Goal: Transaction & Acquisition: Purchase product/service

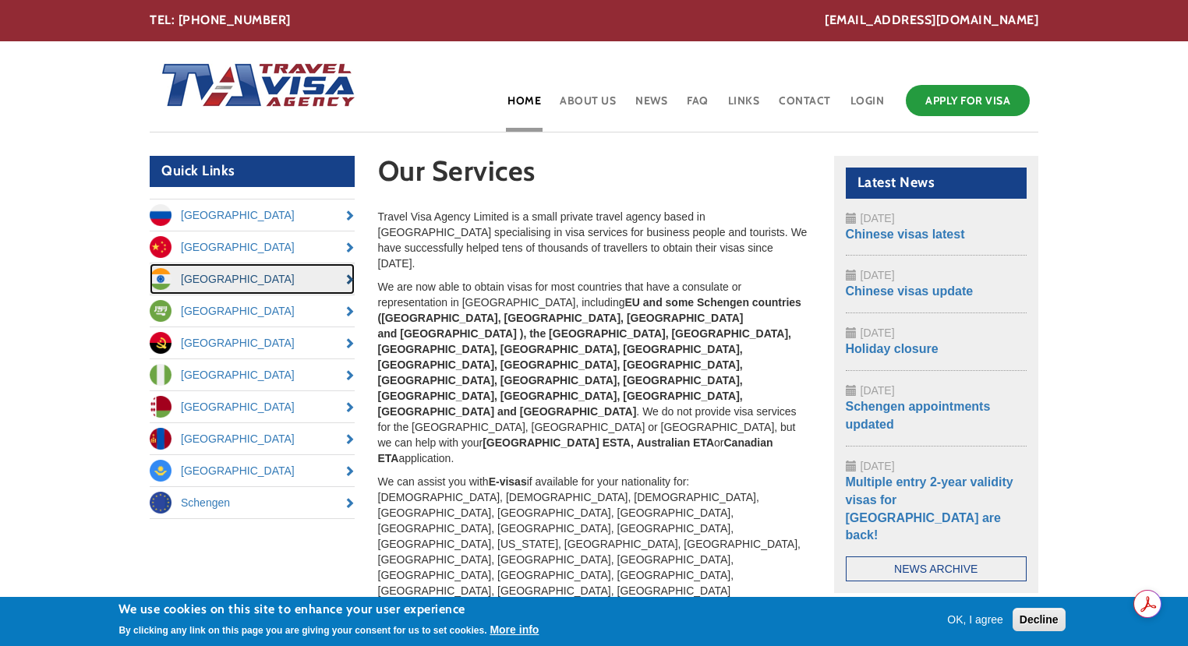
click at [307, 281] on link "[GEOGRAPHIC_DATA]" at bounding box center [252, 278] width 205 height 31
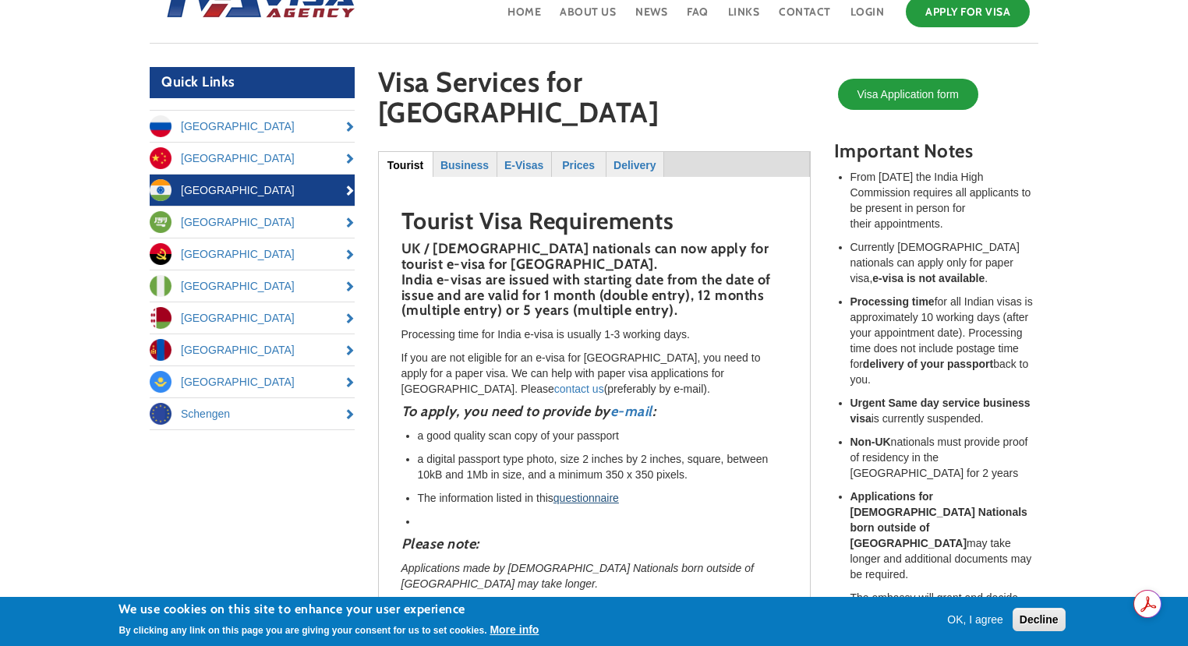
scroll to position [78, 0]
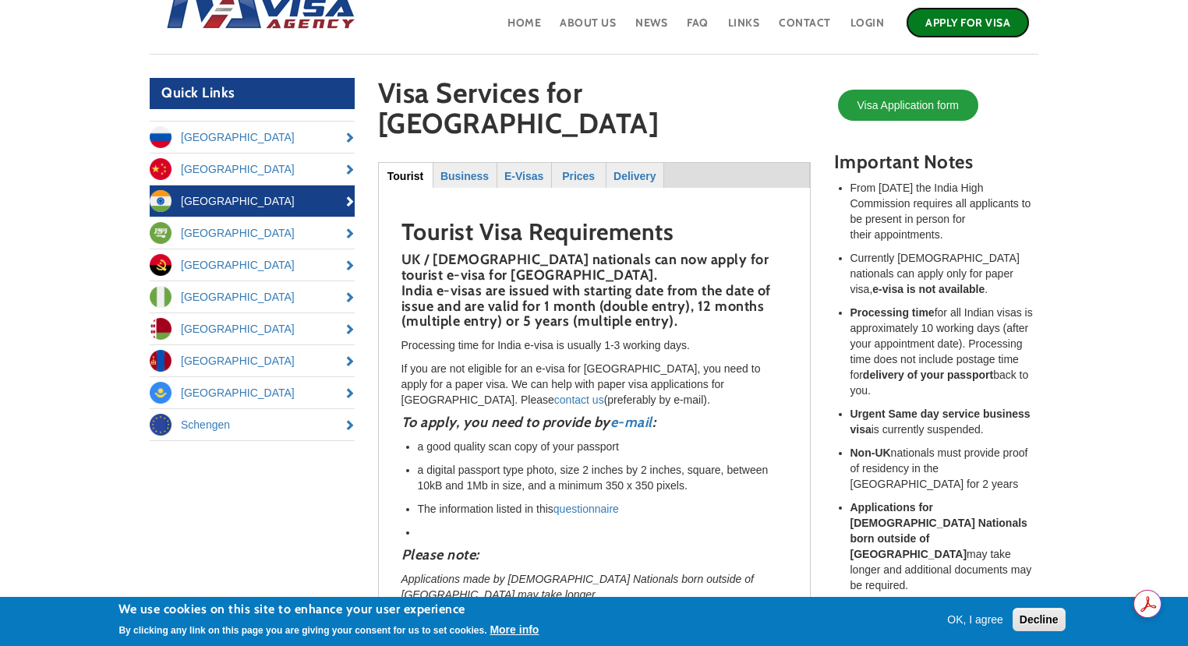
click at [946, 14] on link "Apply for Visa" at bounding box center [968, 22] width 124 height 31
